Goal: Information Seeking & Learning: Learn about a topic

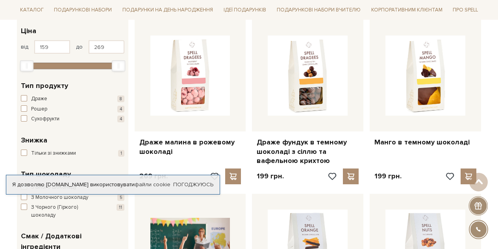
scroll to position [118, 0]
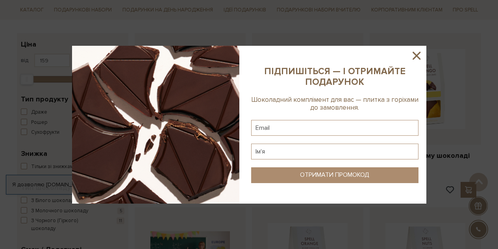
click at [419, 54] on icon at bounding box center [416, 55] width 13 height 13
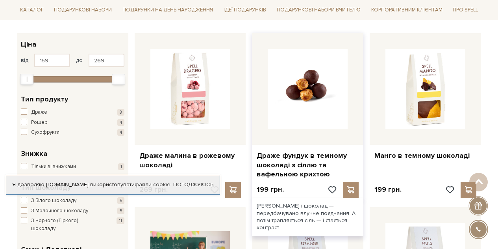
click at [298, 107] on img at bounding box center [308, 89] width 80 height 80
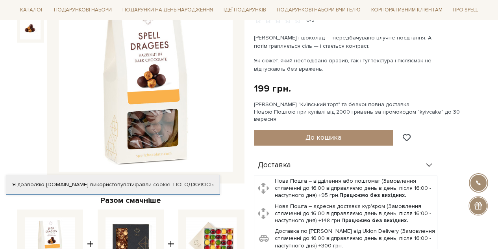
click at [154, 108] on img at bounding box center [146, 85] width 174 height 174
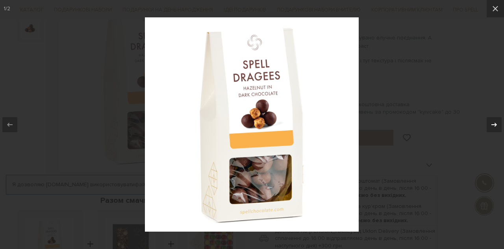
click at [497, 123] on icon at bounding box center [494, 124] width 9 height 9
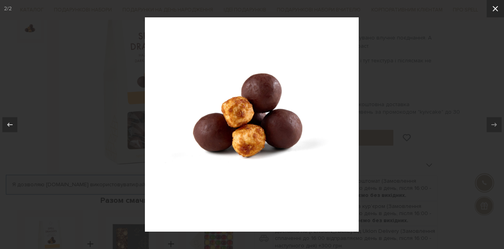
click at [492, 6] on icon at bounding box center [495, 8] width 9 height 9
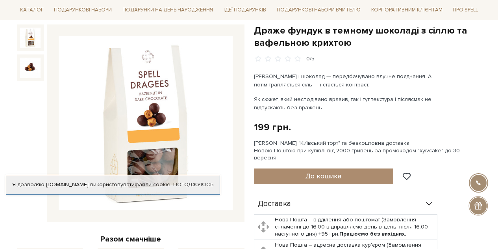
scroll to position [79, 0]
